Goal: Task Accomplishment & Management: Manage account settings

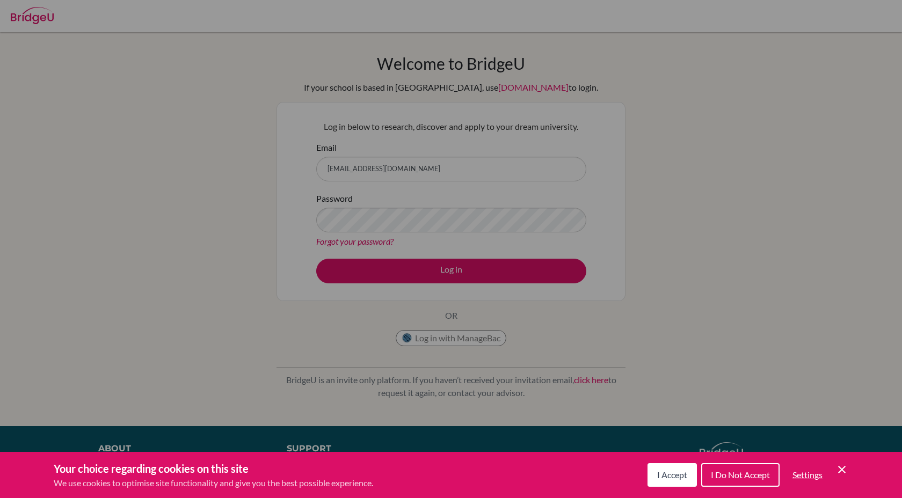
click at [840, 469] on icon "Cookie Control Close Icon" at bounding box center [842, 469] width 13 height 13
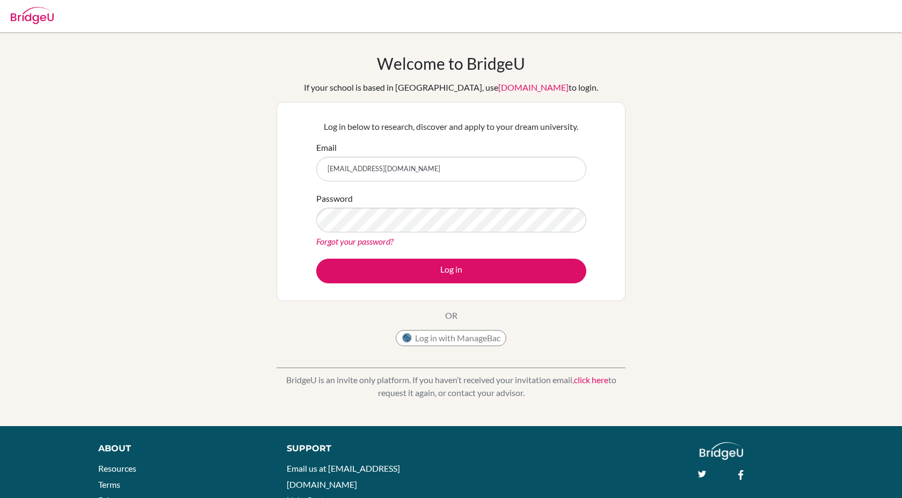
click at [375, 242] on link "Forgot your password?" at bounding box center [354, 241] width 77 height 10
type input "[EMAIL_ADDRESS][PERSON_NAME][DOMAIN_NAME]"
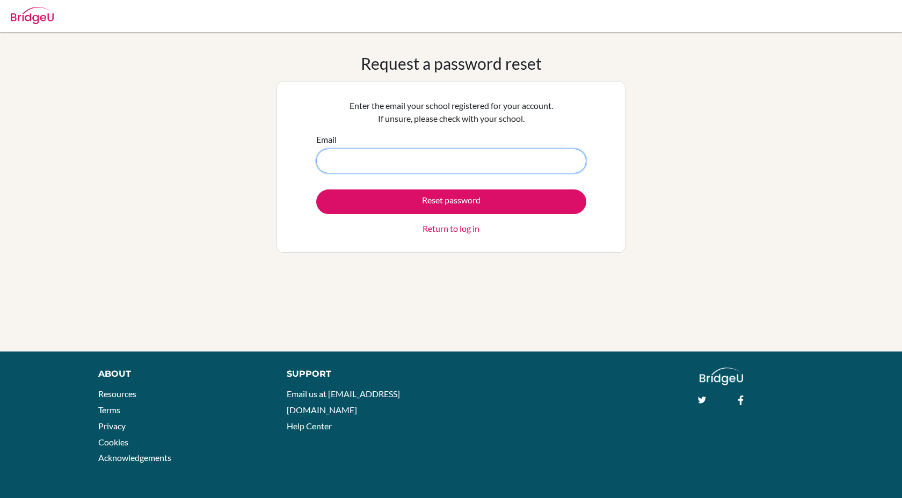
click at [373, 156] on input "Email" at bounding box center [451, 161] width 270 height 25
type input "[EMAIL_ADDRESS][PERSON_NAME][DOMAIN_NAME]"
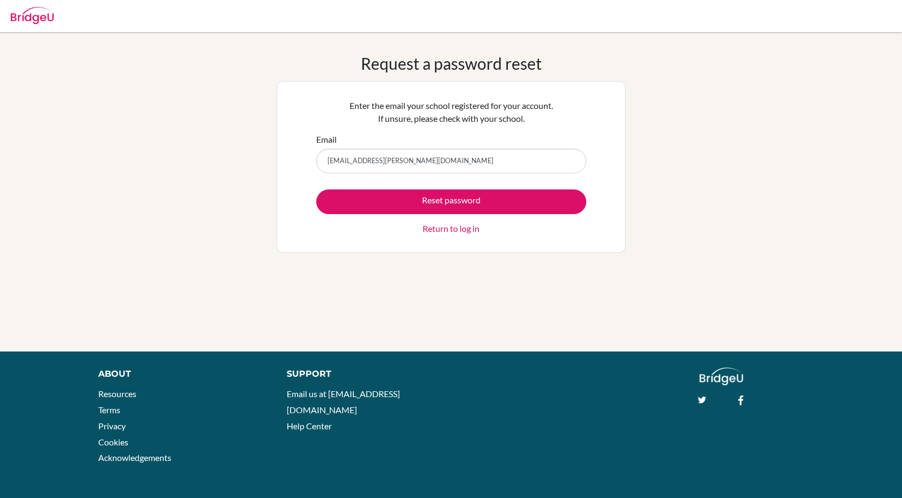
click at [436, 230] on link "Return to log in" at bounding box center [451, 228] width 57 height 13
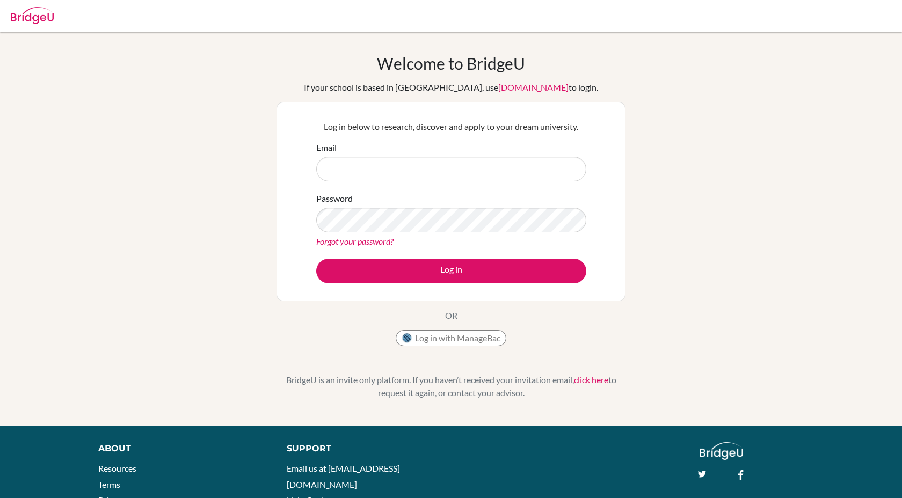
click at [369, 160] on input "Email" at bounding box center [451, 169] width 270 height 25
type input "[EMAIL_ADDRESS][PERSON_NAME][DOMAIN_NAME]"
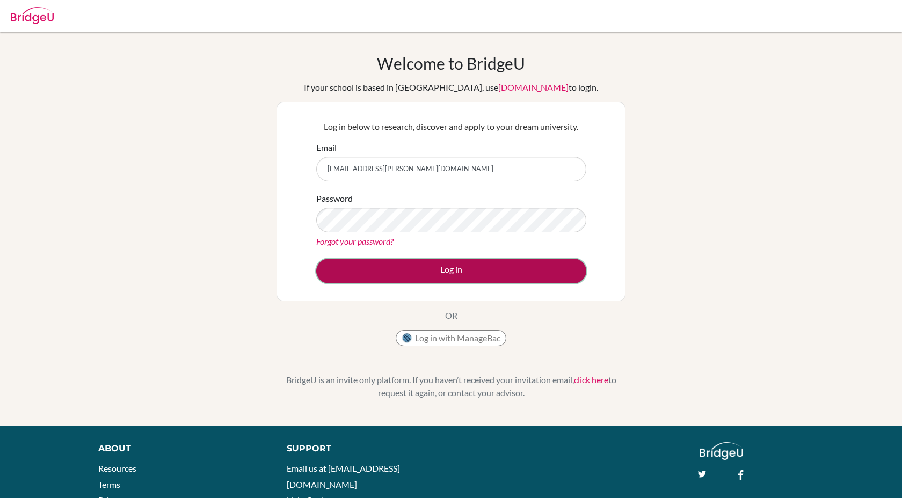
click at [405, 273] on button "Log in" at bounding box center [451, 271] width 270 height 25
